Goal: Information Seeking & Learning: Learn about a topic

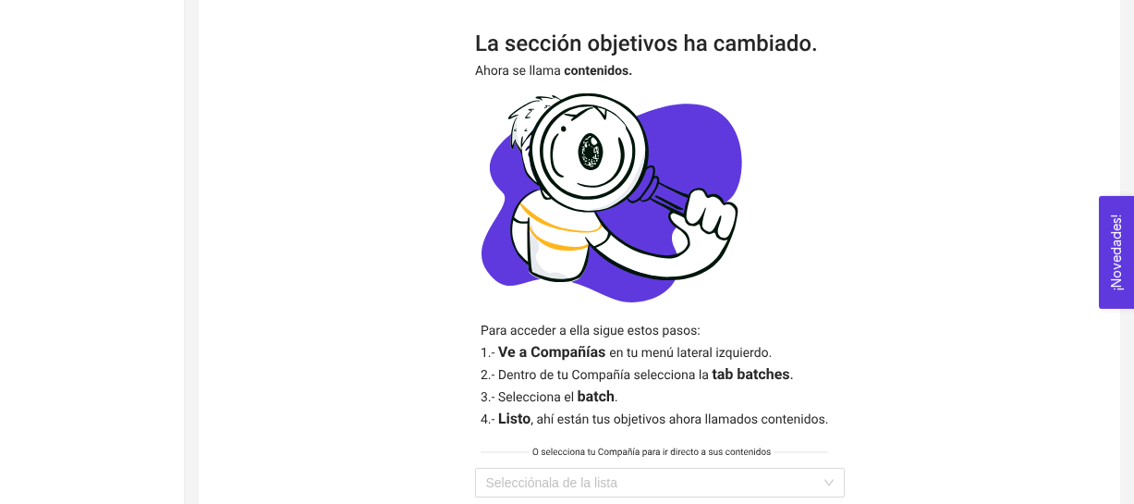
scroll to position [533, 0]
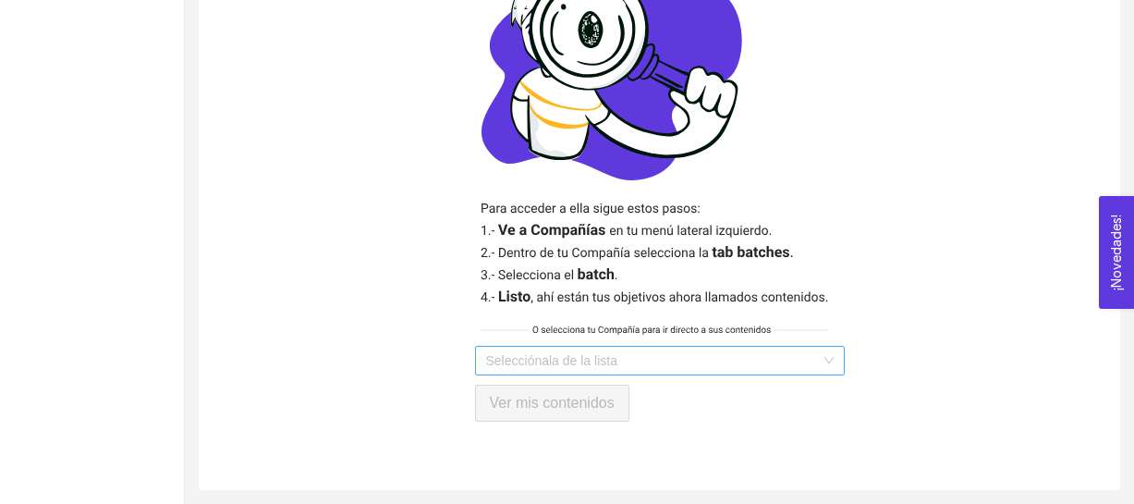
click at [596, 359] on input "search" at bounding box center [653, 361] width 335 height 28
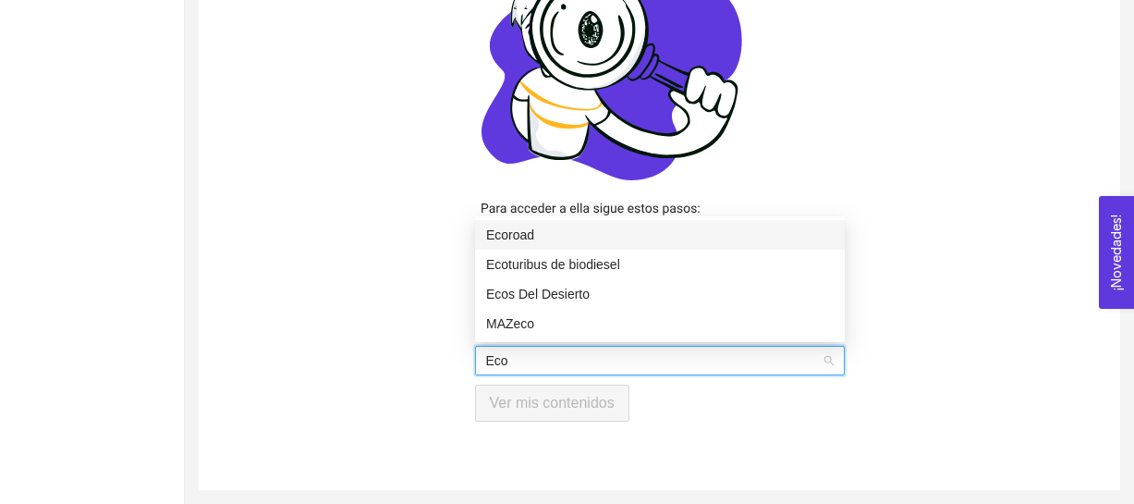
type input "Ecos"
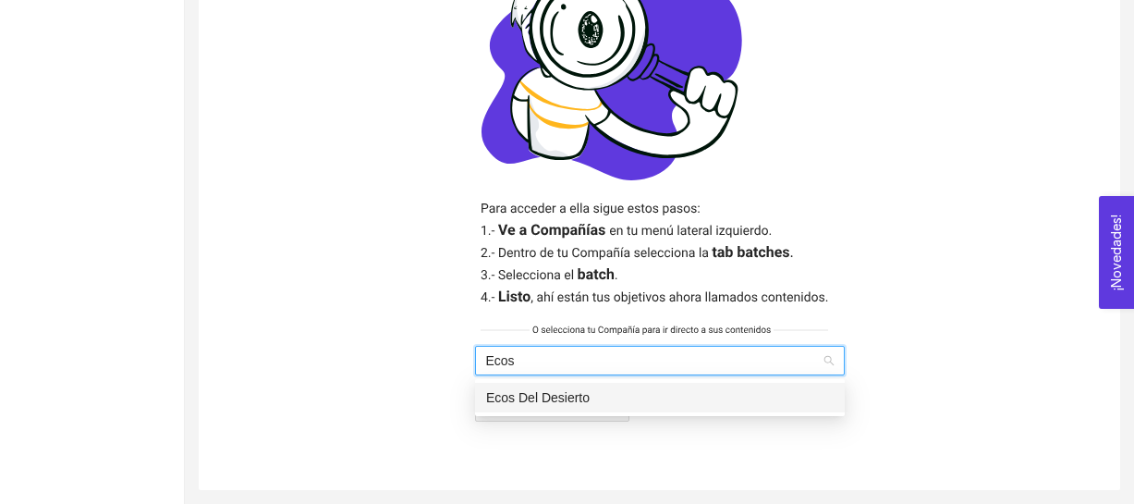
click at [652, 401] on div "Ecos Del Desierto" at bounding box center [660, 397] width 348 height 20
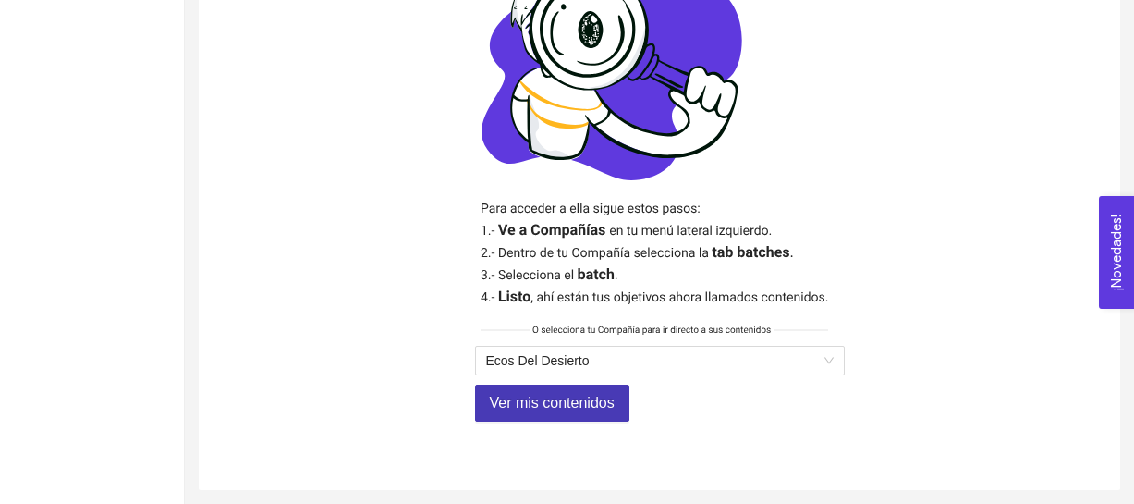
click at [589, 399] on span "Ver mis contenidos" at bounding box center [552, 402] width 125 height 23
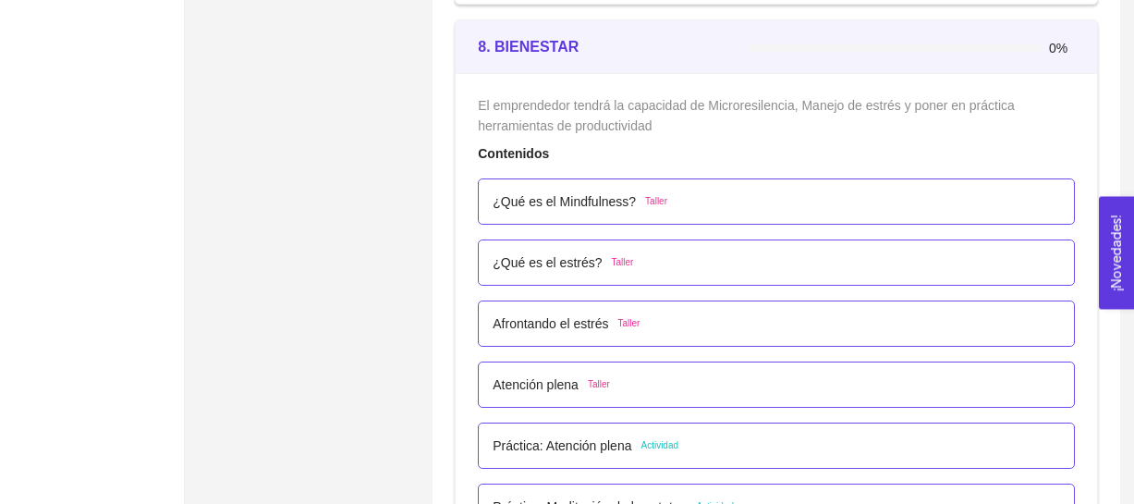
scroll to position [5651, 0]
click at [692, 204] on div "¿Qué es el Mindfulness? Taller" at bounding box center [776, 203] width 567 height 20
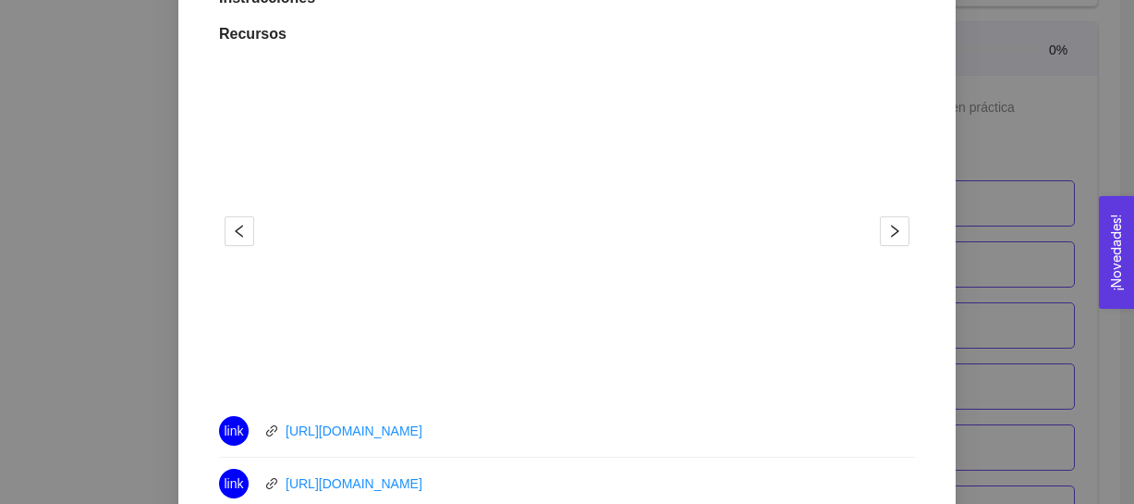
scroll to position [260, 0]
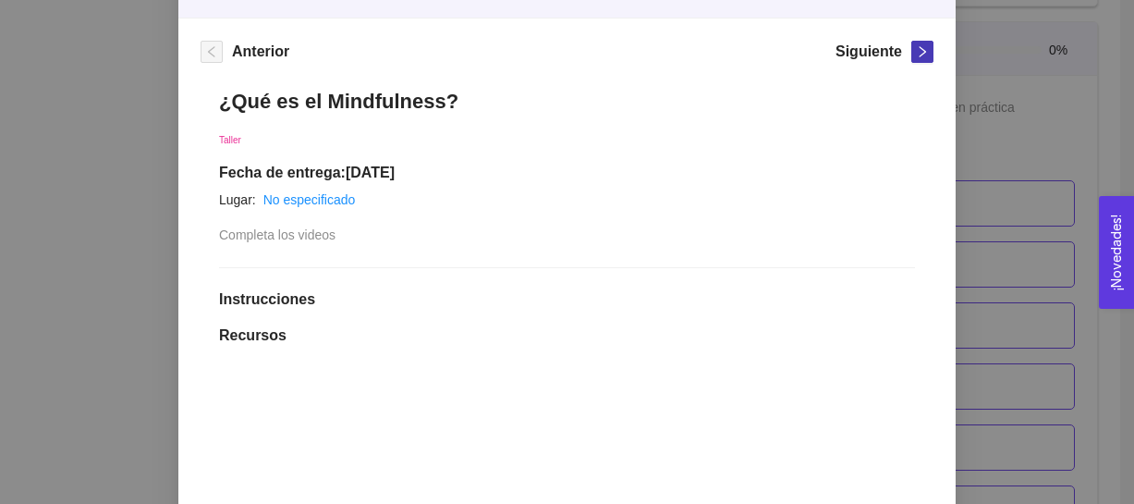
click at [917, 51] on icon "right" at bounding box center [922, 51] width 13 height 13
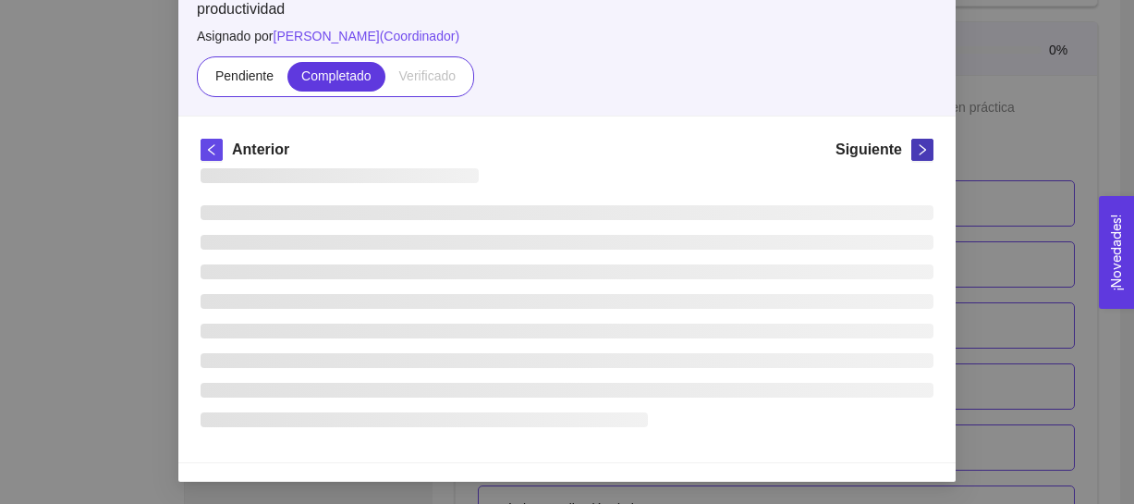
scroll to position [162, 0]
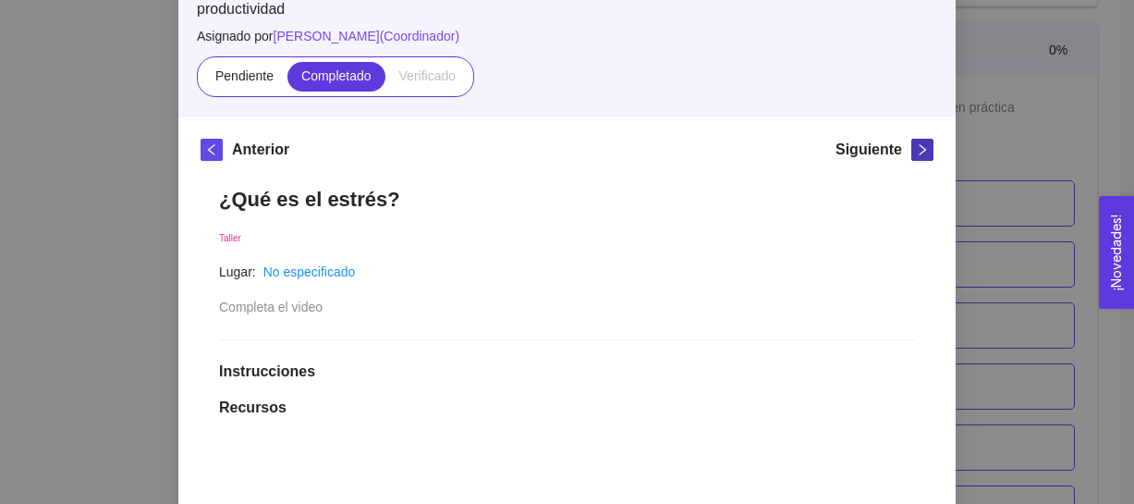
click at [920, 146] on icon "right" at bounding box center [922, 149] width 13 height 13
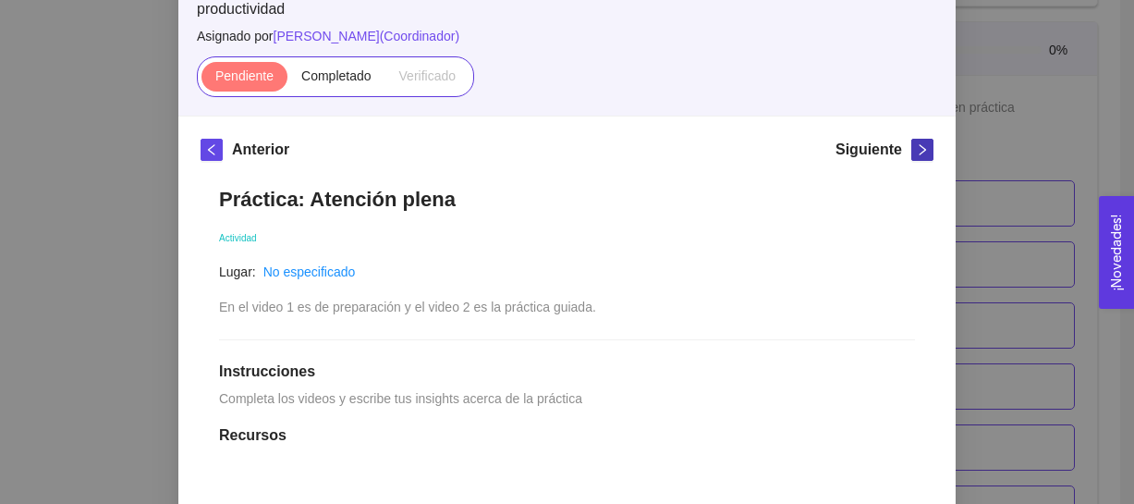
click at [920, 146] on icon "right" at bounding box center [922, 149] width 13 height 13
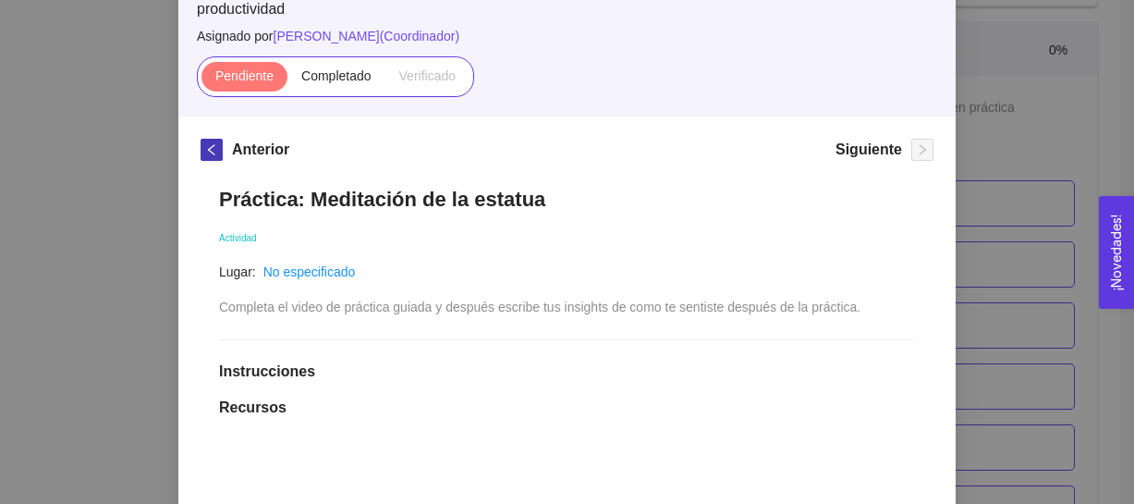
click at [216, 156] on button "button" at bounding box center [212, 150] width 22 height 22
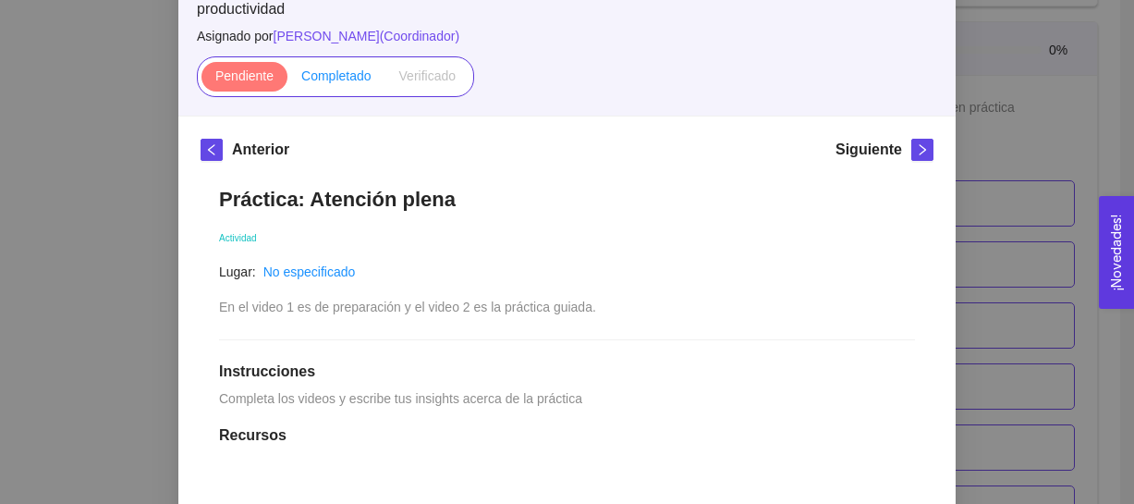
click at [335, 81] on span "Completado" at bounding box center [336, 75] width 70 height 15
click at [287, 80] on input "Completado" at bounding box center [287, 80] width 0 height 0
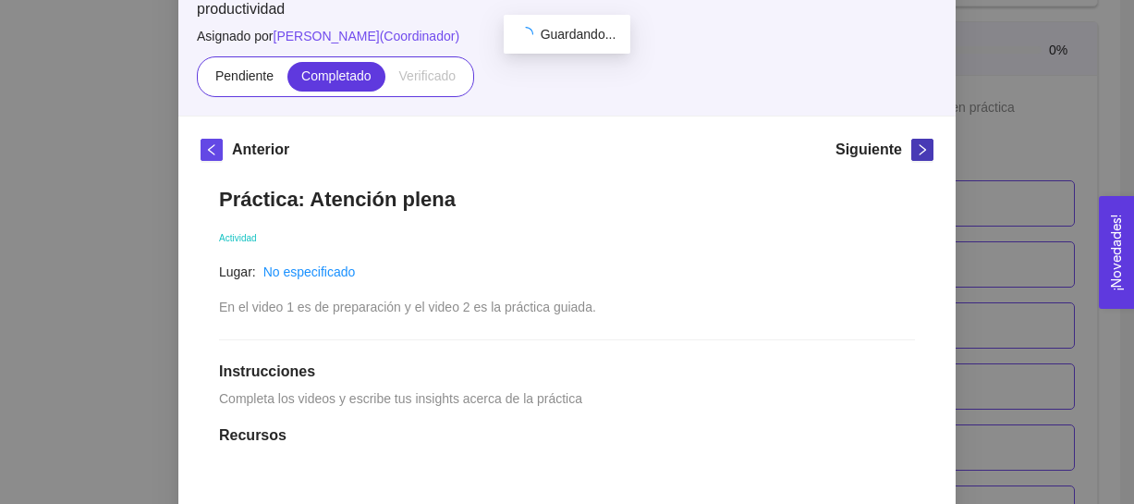
click at [925, 151] on icon "right" at bounding box center [923, 149] width 6 height 11
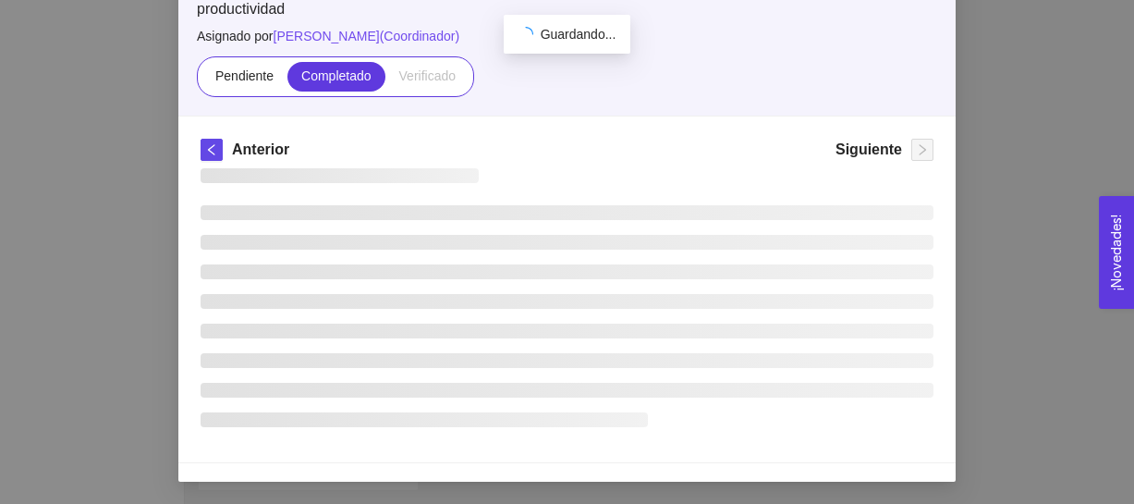
scroll to position [564, 0]
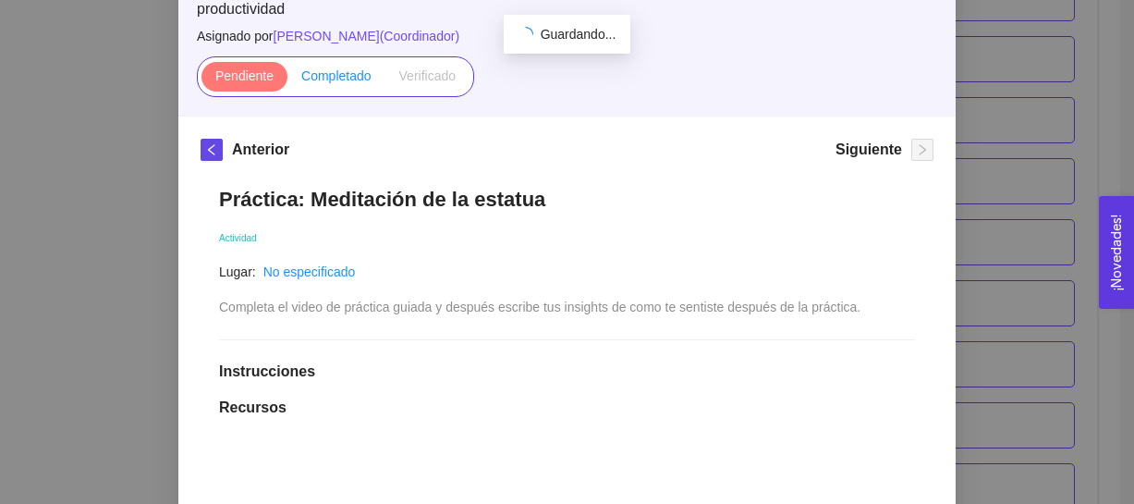
click at [334, 82] on span "Completado" at bounding box center [336, 75] width 70 height 15
click at [287, 80] on input "Completado" at bounding box center [287, 80] width 0 height 0
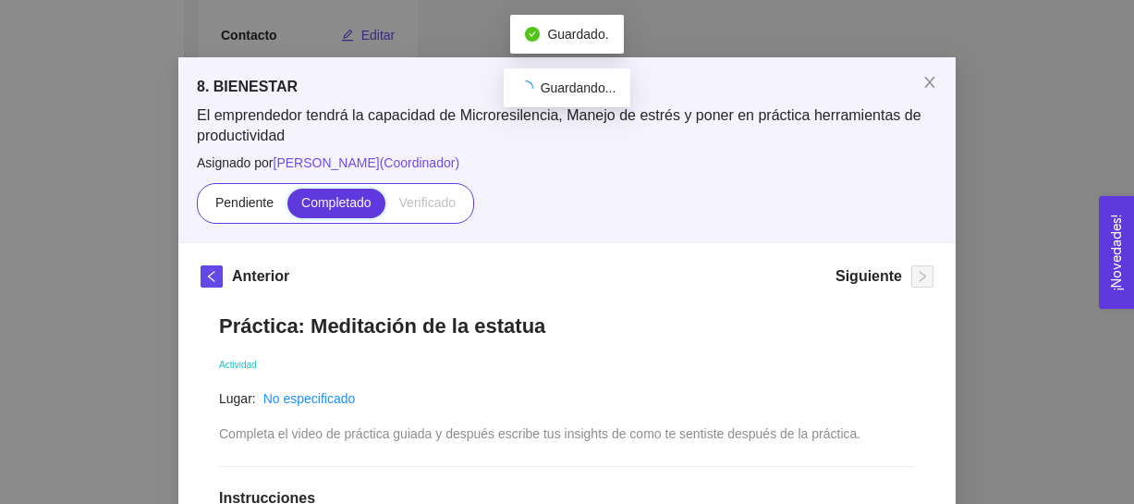
scroll to position [30, 0]
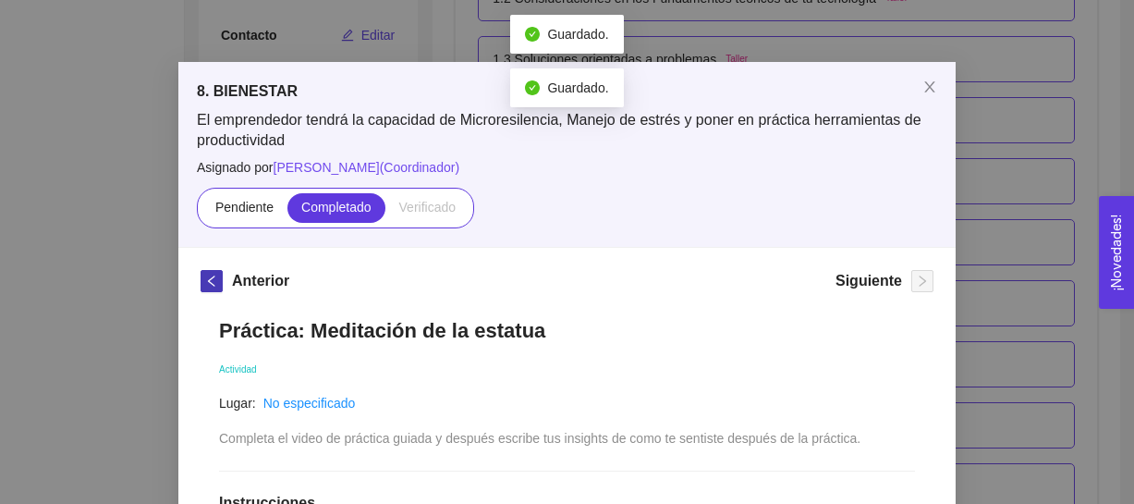
click at [219, 274] on span "left" at bounding box center [211, 280] width 20 height 13
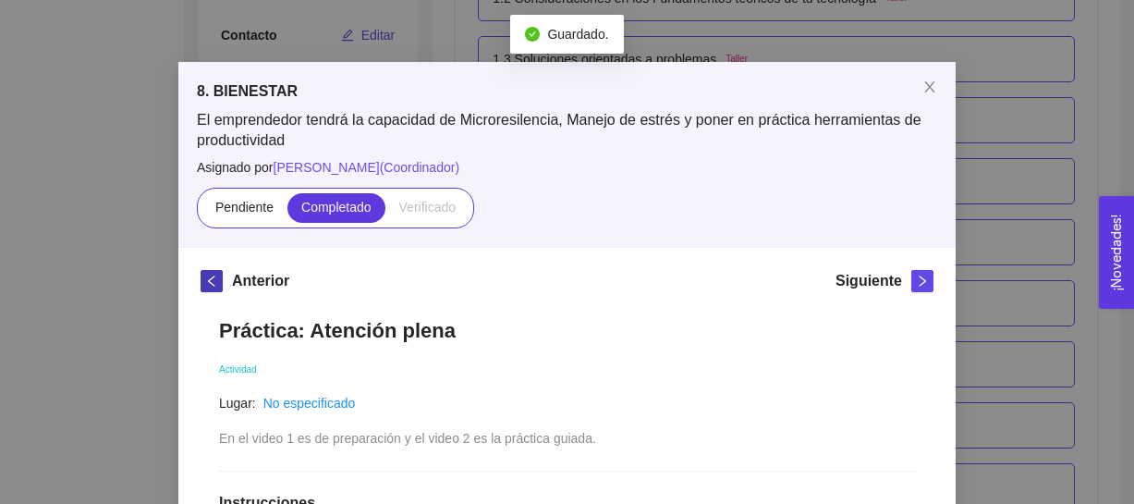
click at [214, 278] on icon "left" at bounding box center [211, 280] width 13 height 13
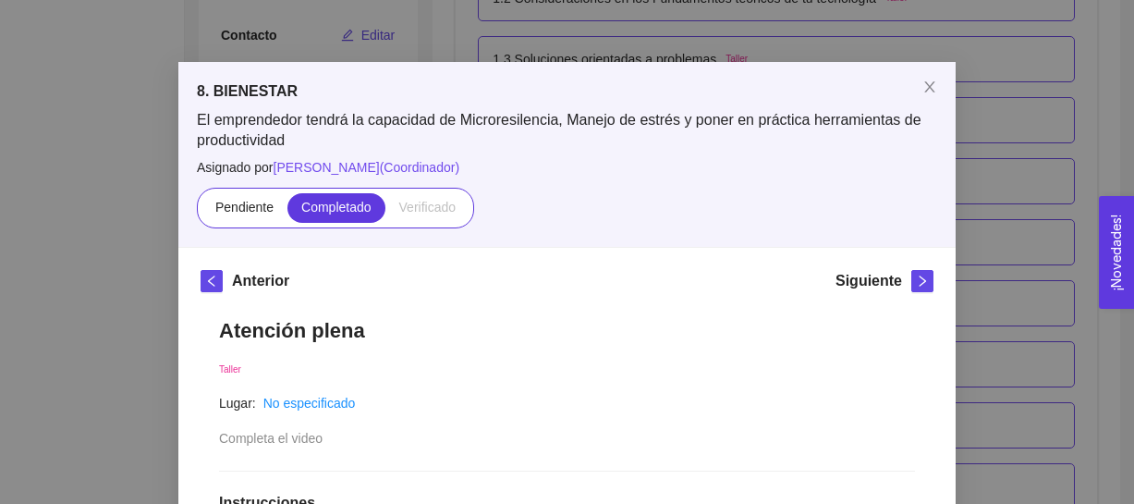
click at [893, 274] on h5 "Siguiente" at bounding box center [868, 281] width 67 height 22
drag, startPoint x: 896, startPoint y: 274, endPoint x: 916, endPoint y: 283, distance: 21.5
click at [896, 273] on h5 "Siguiente" at bounding box center [868, 281] width 67 height 22
click at [926, 282] on icon "right" at bounding box center [922, 280] width 13 height 13
click at [922, 281] on icon "right" at bounding box center [922, 280] width 13 height 13
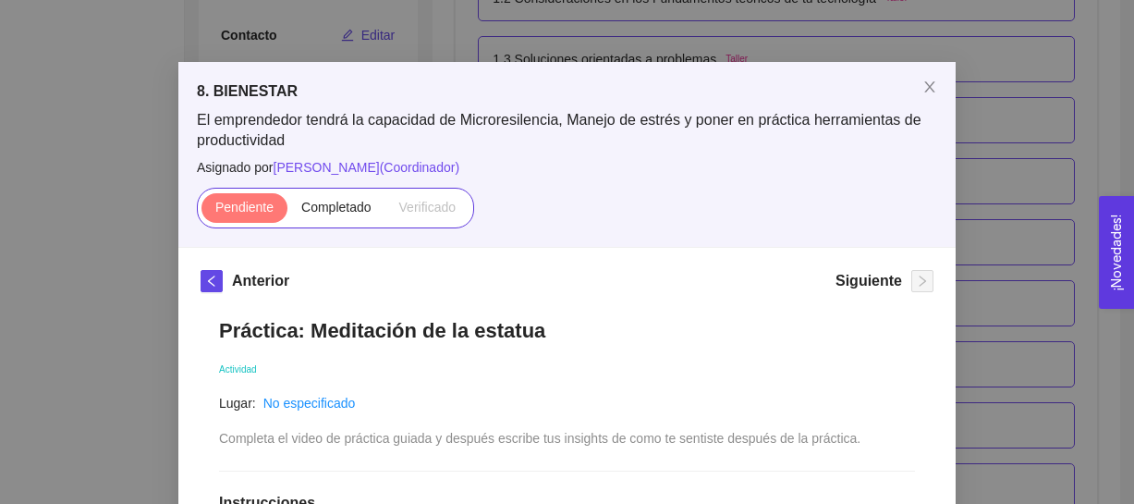
click at [256, 202] on span "Pendiente" at bounding box center [244, 207] width 58 height 15
click at [201, 212] on input "Pendiente" at bounding box center [201, 212] width 0 height 0
click at [295, 206] on label "Completado" at bounding box center [336, 208] width 98 height 30
click at [287, 212] on input "Completado" at bounding box center [287, 212] width 0 height 0
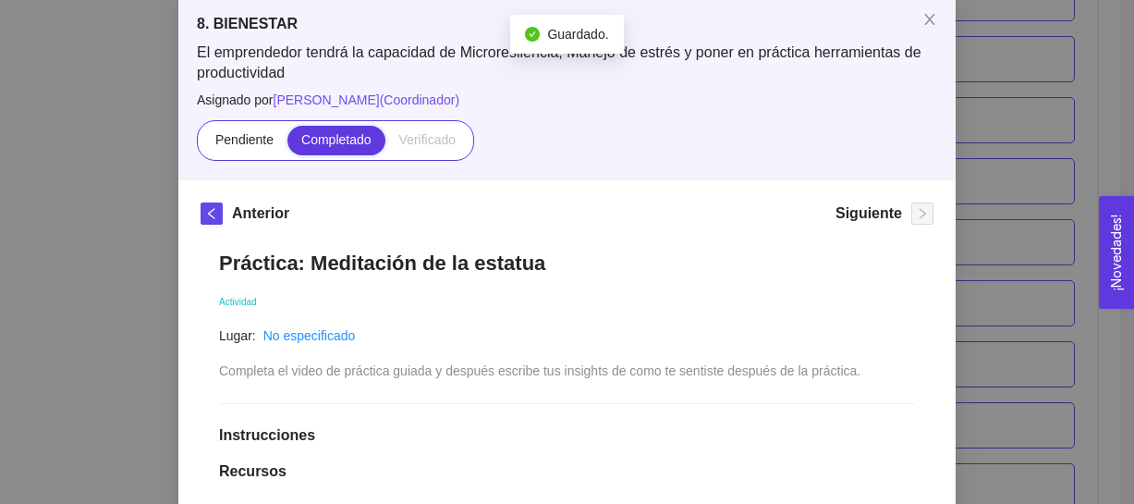
scroll to position [0, 0]
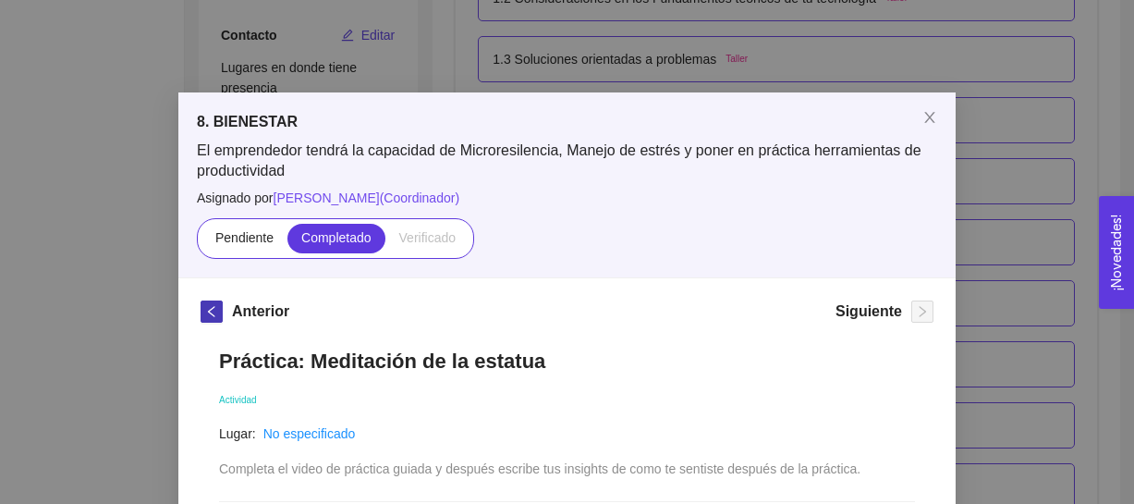
click at [218, 309] on span "left" at bounding box center [211, 311] width 20 height 13
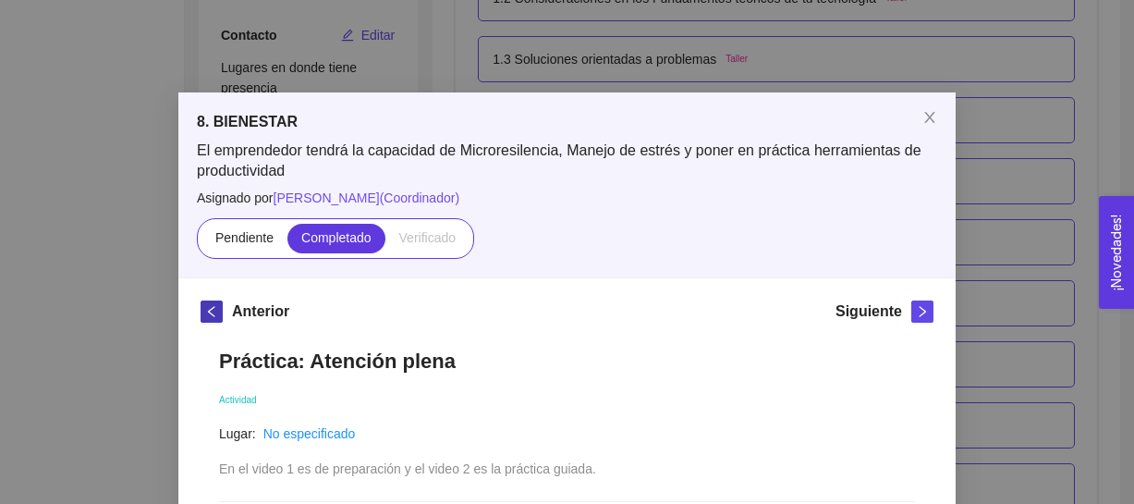
scroll to position [116, 0]
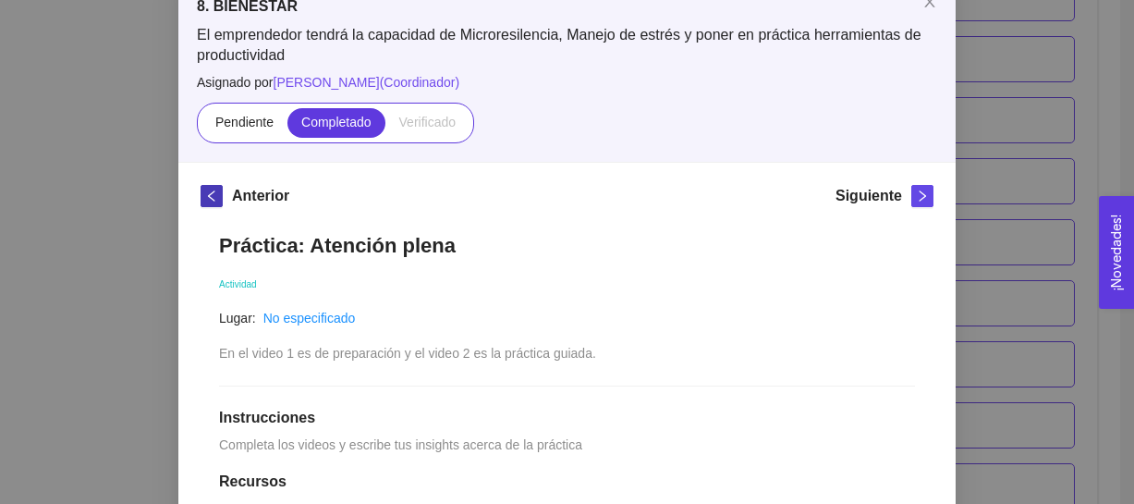
click at [207, 200] on icon "left" at bounding box center [211, 195] width 13 height 13
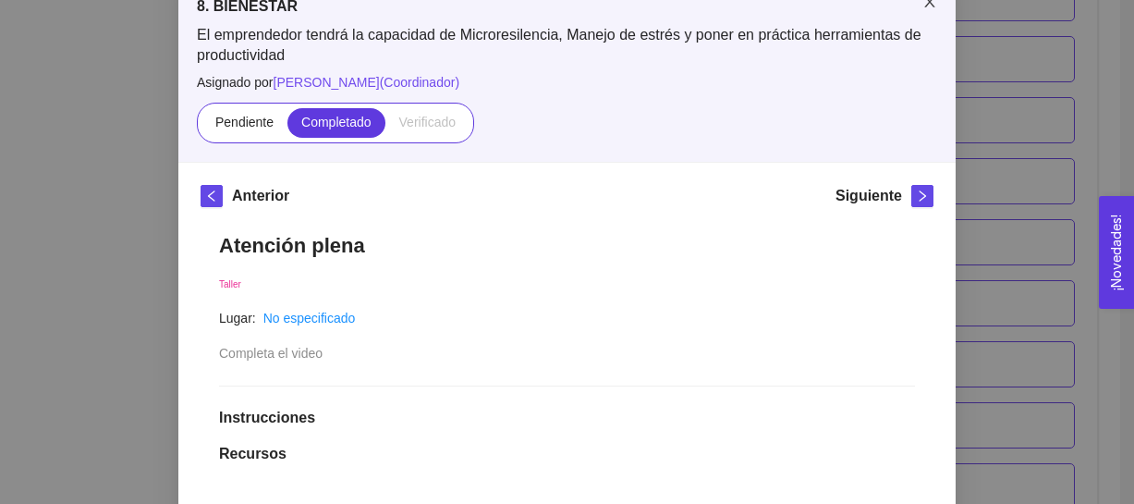
click at [931, 6] on icon "close" at bounding box center [929, 1] width 15 height 15
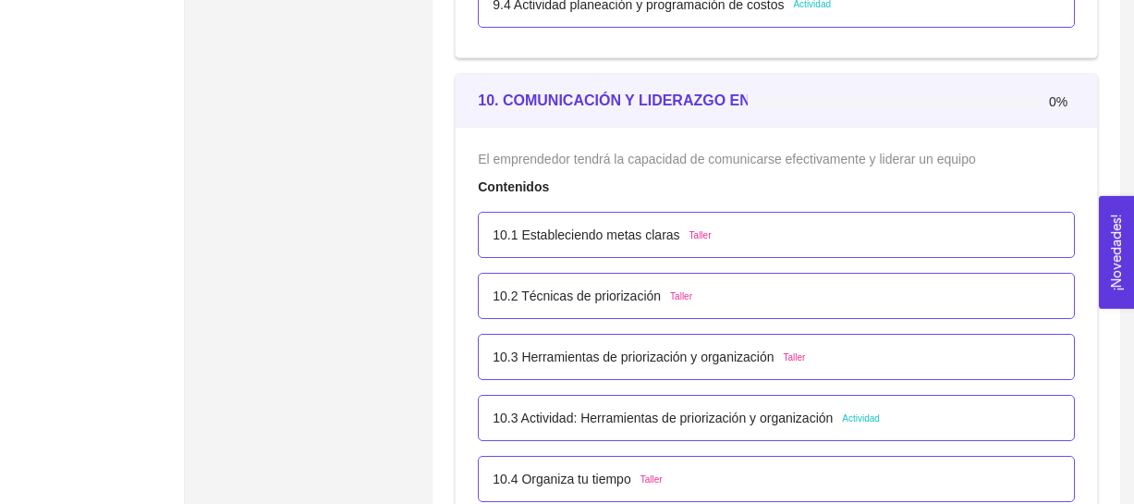
scroll to position [6753, 0]
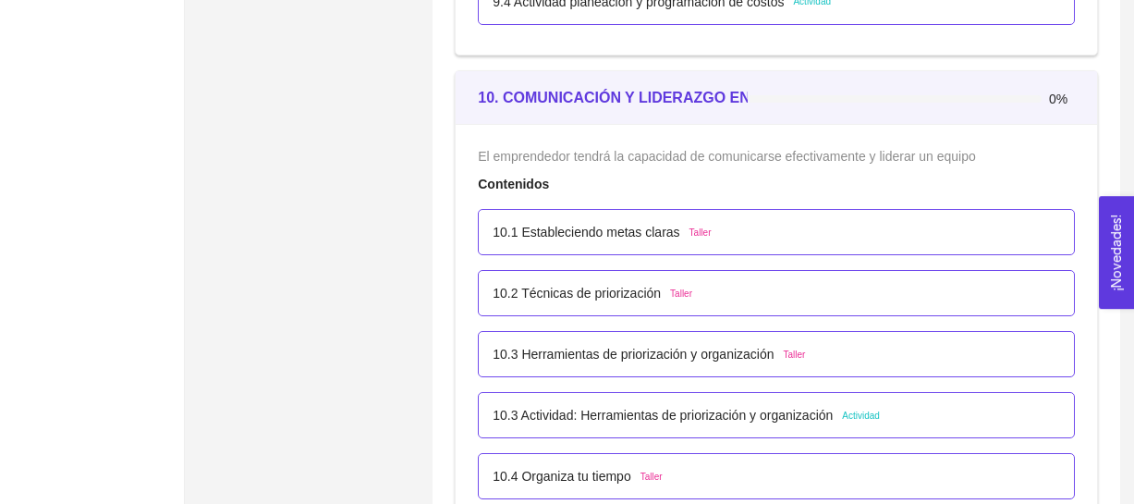
click at [559, 227] on p "10.1 Estableciendo metas claras" at bounding box center [586, 232] width 187 height 20
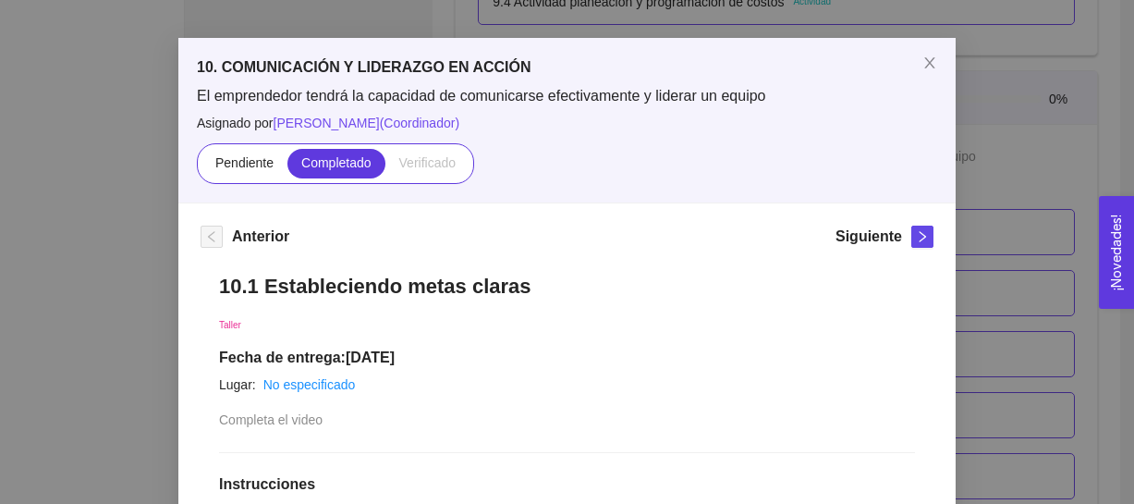
scroll to position [56, 0]
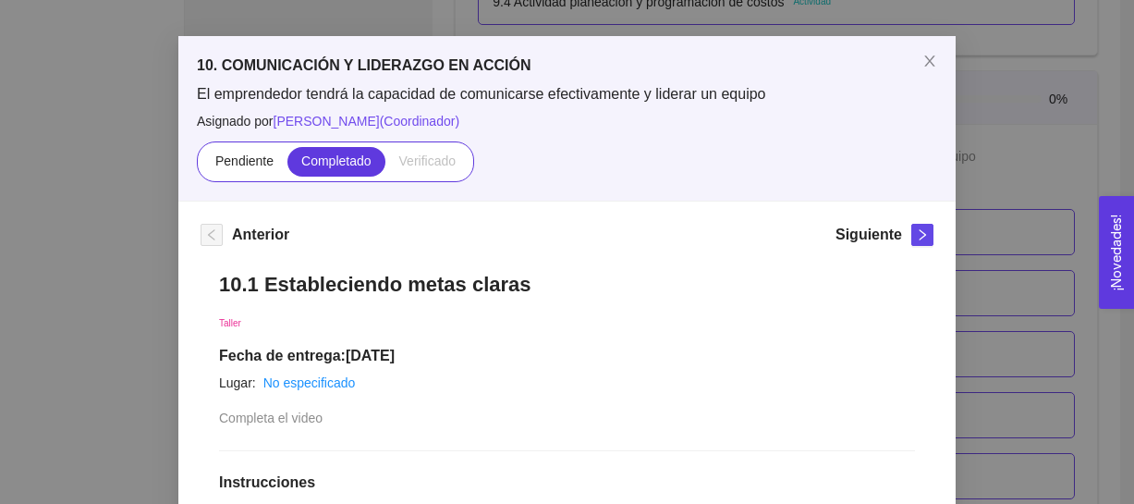
click at [1008, 158] on div "10. COMUNICACIÓN Y LIDERAZGO EN ACCIÓN El emprendedor tendrá la capacidad de co…" at bounding box center [567, 252] width 1134 height 504
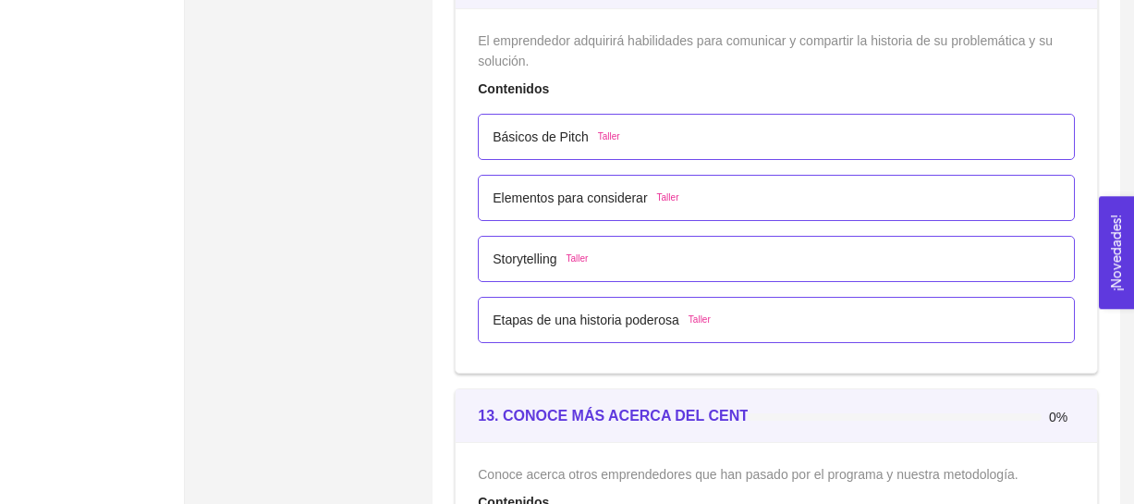
scroll to position [8030, 0]
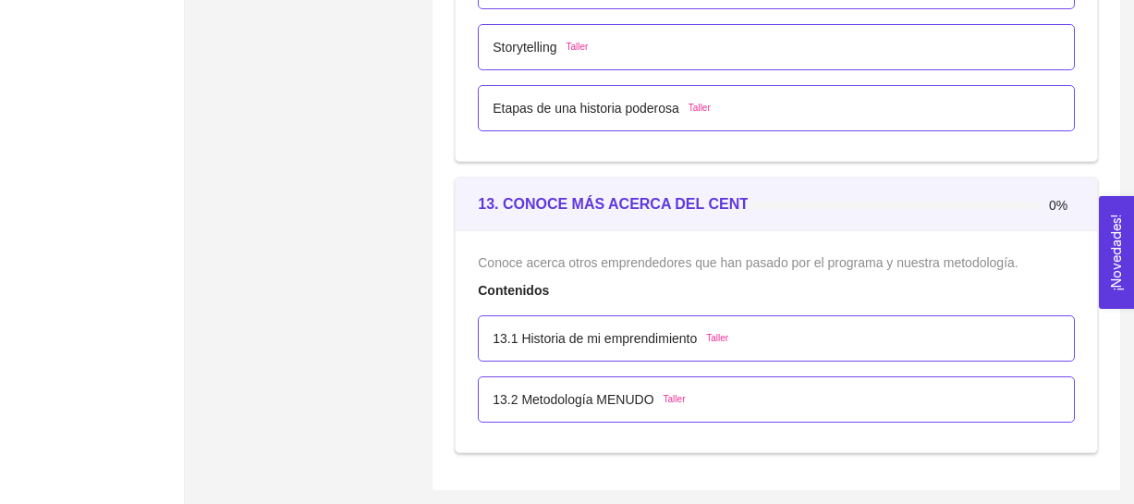
click at [692, 329] on p "13.1 Historia de mi emprendimiento" at bounding box center [595, 338] width 204 height 20
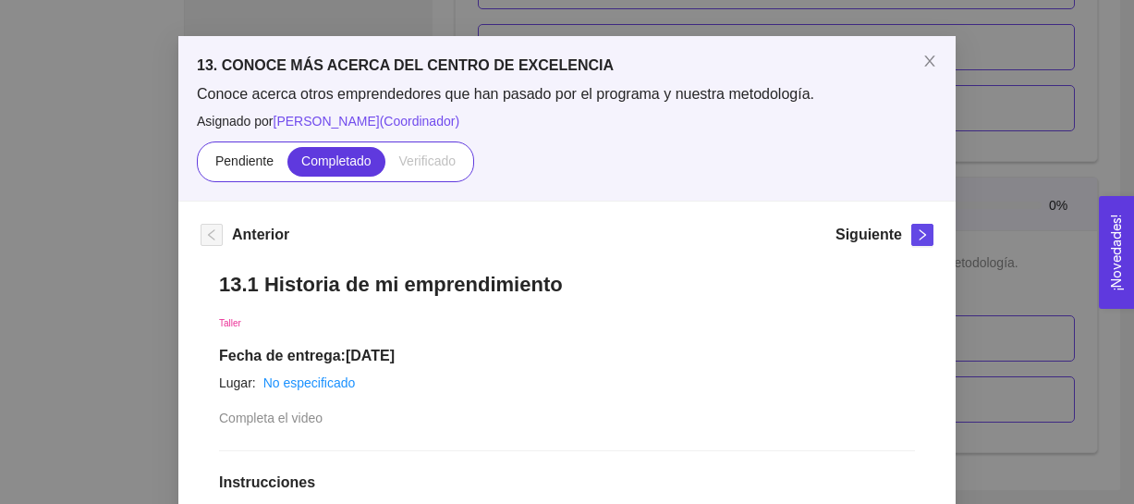
click at [961, 191] on div "13. CONOCE MÁS ACERCA DEL CENTRO DE EXCELENCIA Conoce acerca otros emprendedore…" at bounding box center [567, 252] width 1134 height 504
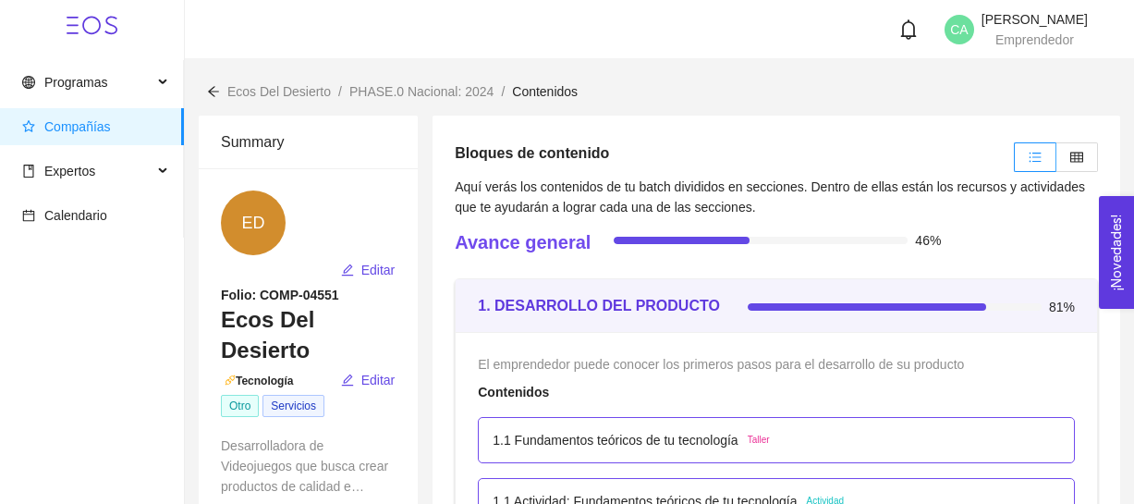
scroll to position [33, 0]
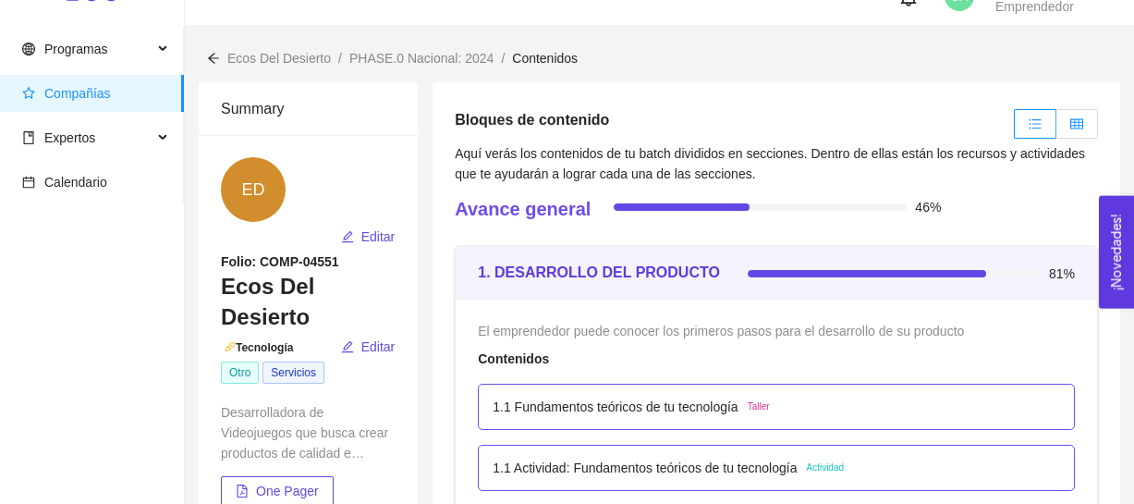
click at [1082, 116] on span at bounding box center [1076, 123] width 13 height 15
click at [1056, 128] on input "radio" at bounding box center [1056, 128] width 0 height 0
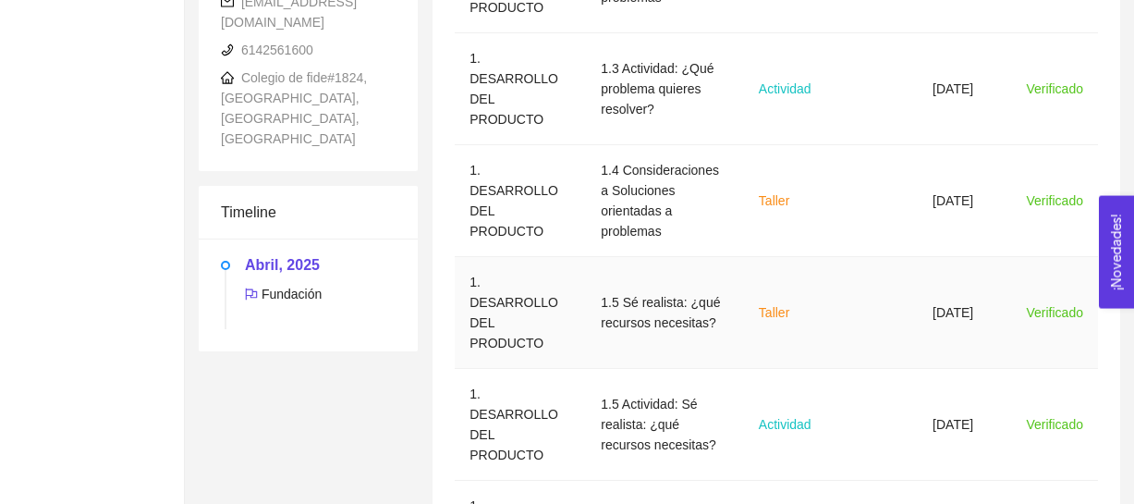
scroll to position [1039, 0]
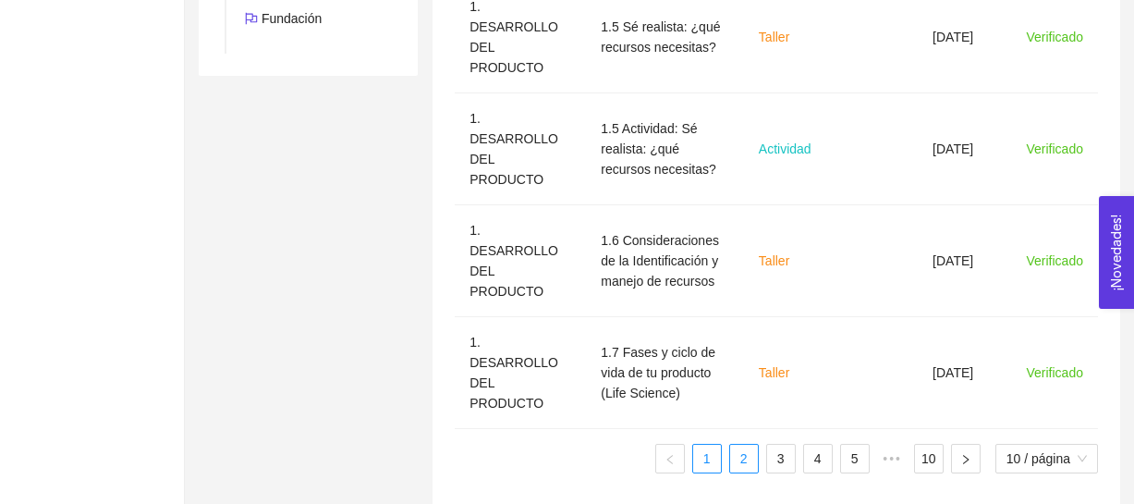
click at [743, 445] on link "2" at bounding box center [744, 459] width 28 height 28
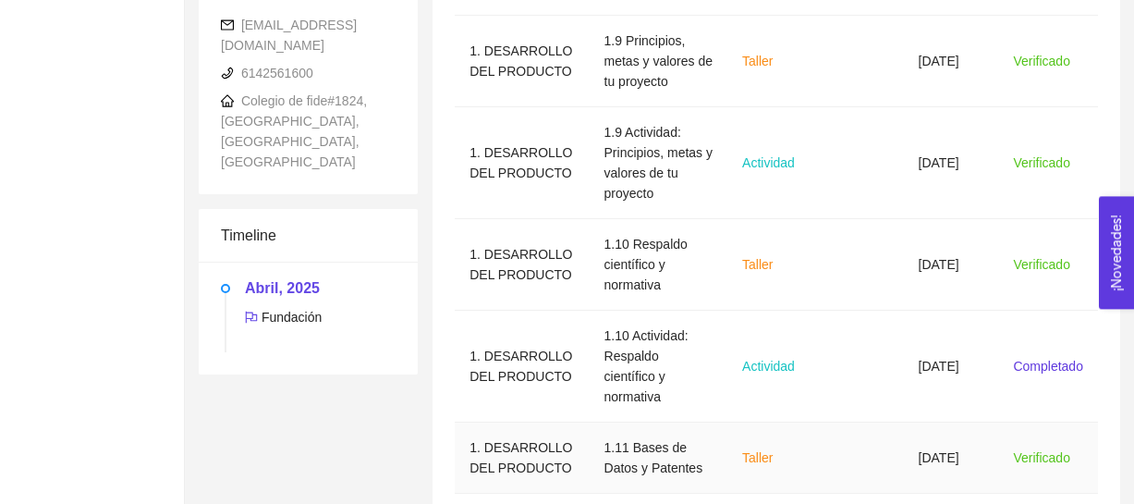
scroll to position [876, 0]
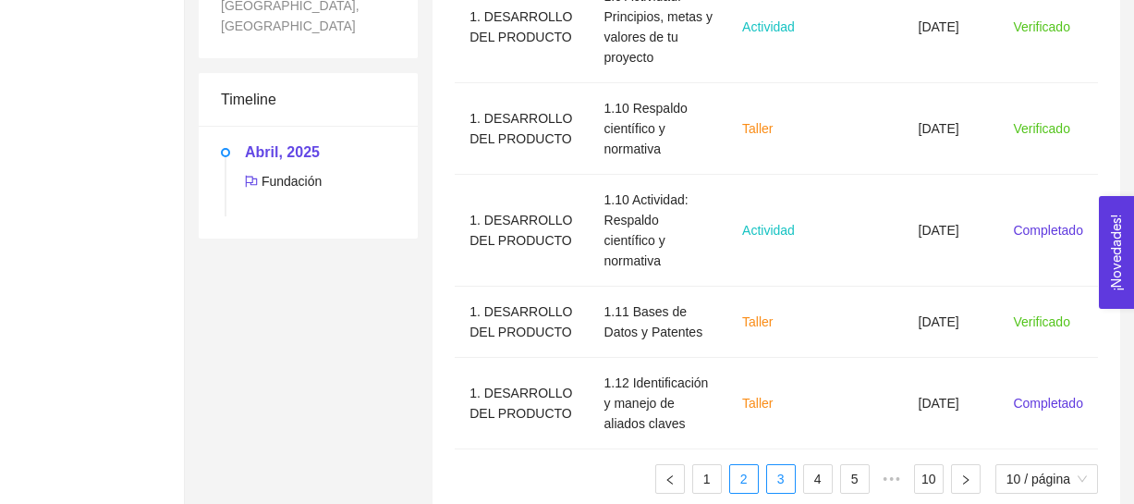
click at [789, 465] on link "3" at bounding box center [781, 479] width 28 height 28
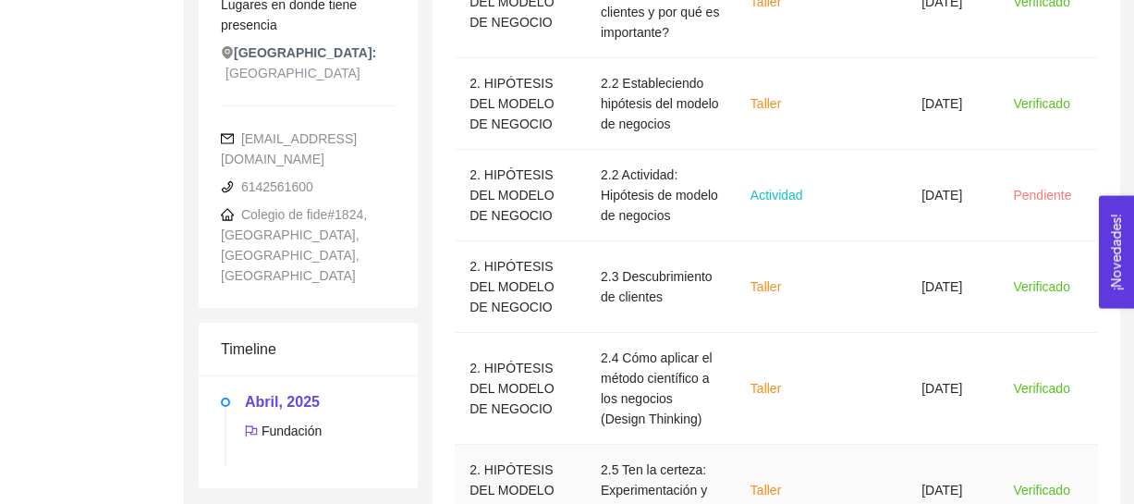
scroll to position [629, 0]
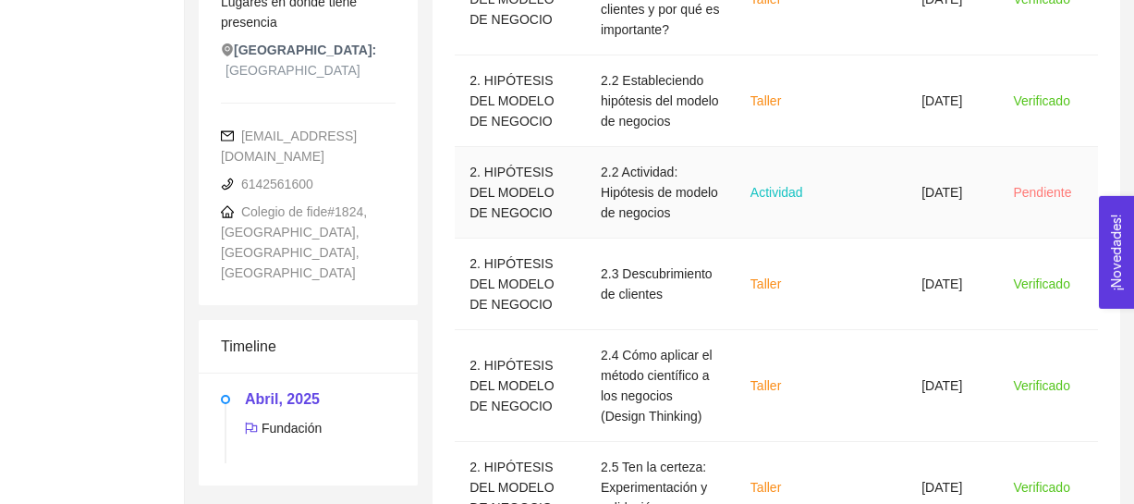
click at [969, 185] on td "28/08/2025" at bounding box center [952, 192] width 91 height 91
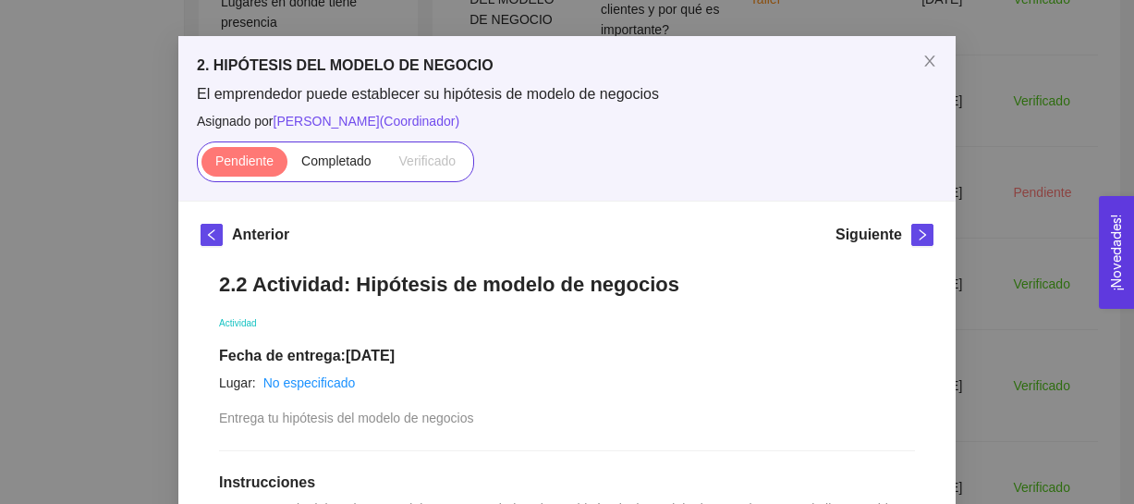
click at [1042, 186] on div "2. HIPÓTESIS DEL MODELO DE NEGOCIO El emprendedor puede establecer su hipótesis…" at bounding box center [567, 252] width 1134 height 504
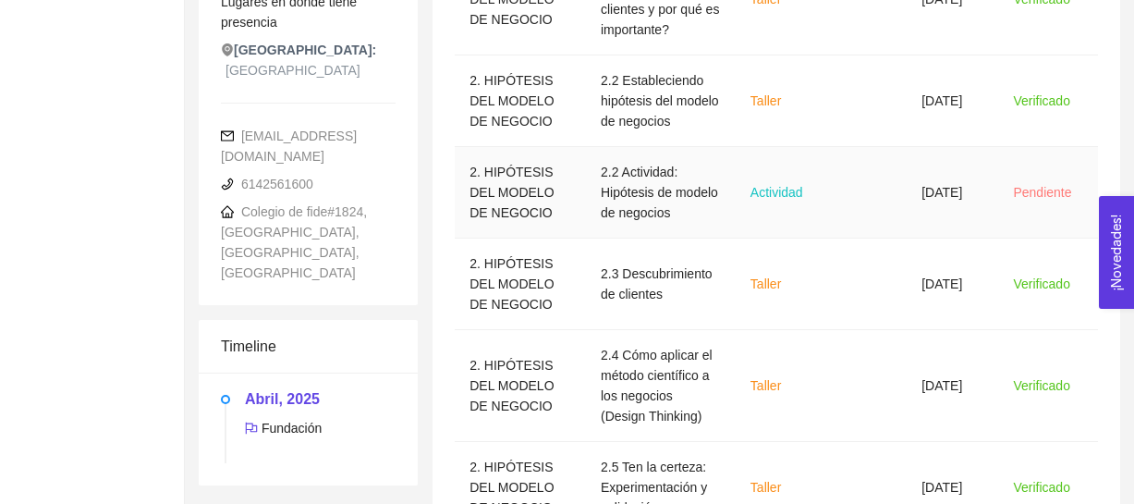
click at [910, 199] on td "28/08/2025" at bounding box center [952, 192] width 91 height 91
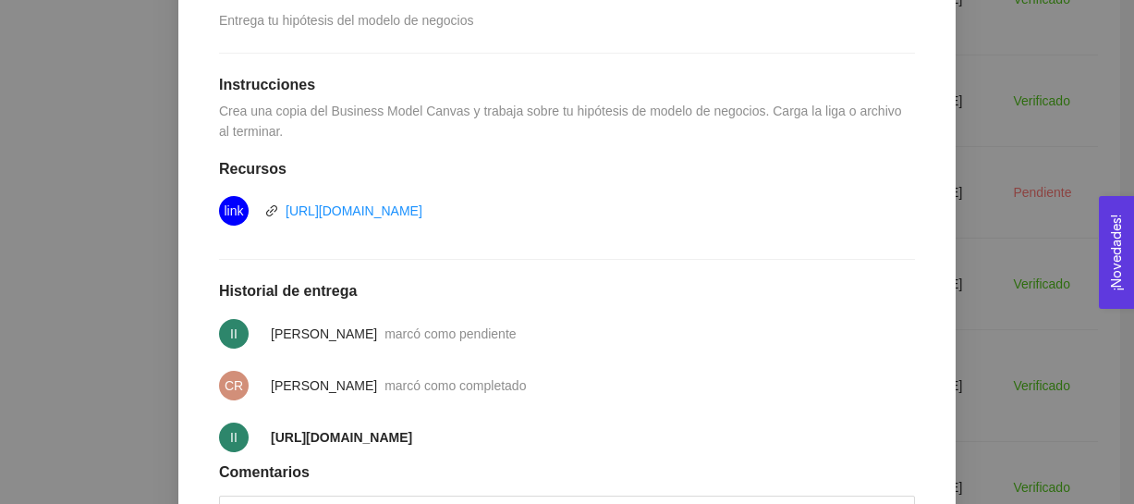
scroll to position [458, 0]
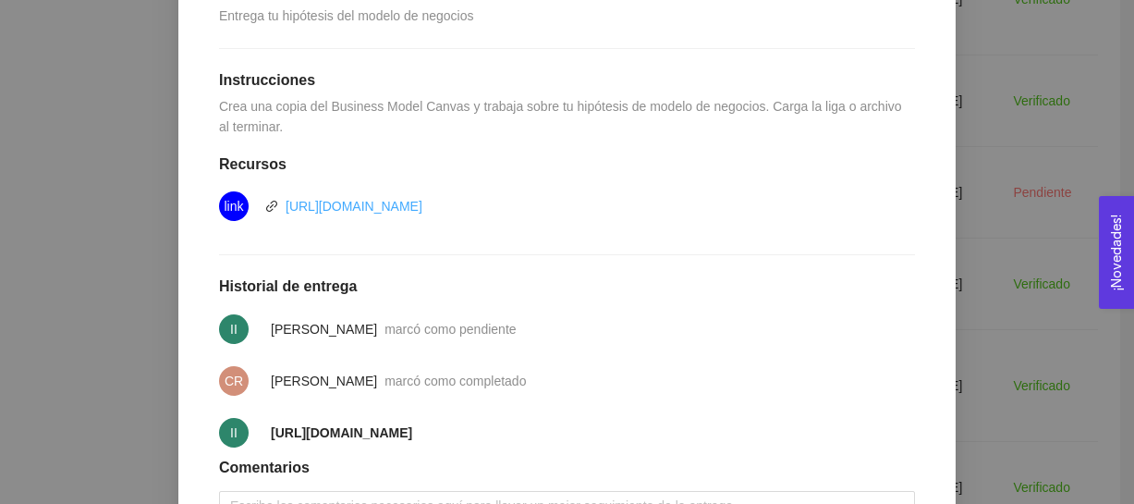
click at [422, 212] on link "https://docs.google.com/drawings/d/1ZimNRIi0HIFO8GUOuU9We13lOrFR1-s9m-0Ft_hnb8U…" at bounding box center [354, 206] width 137 height 15
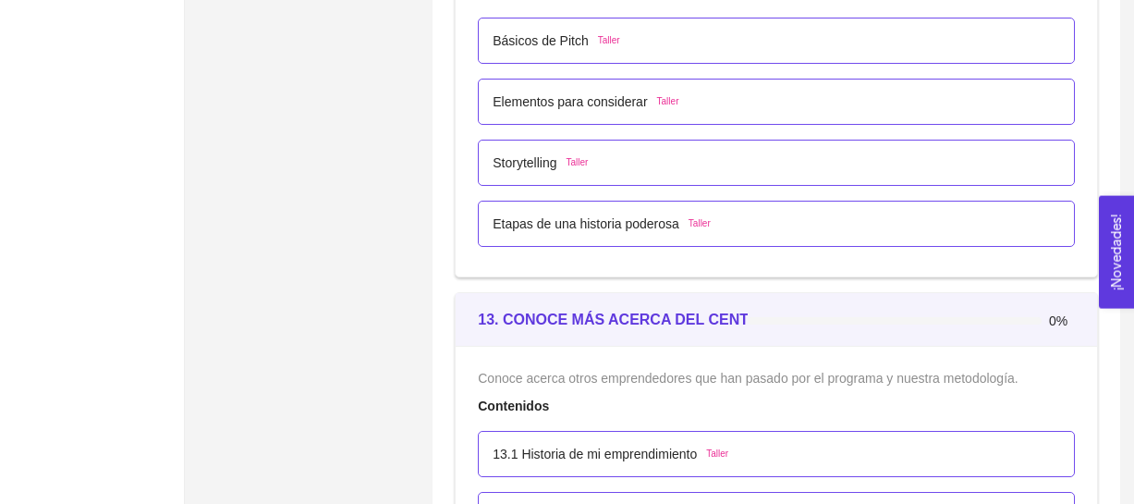
scroll to position [8030, 0]
